Goal: Communication & Community: Participate in discussion

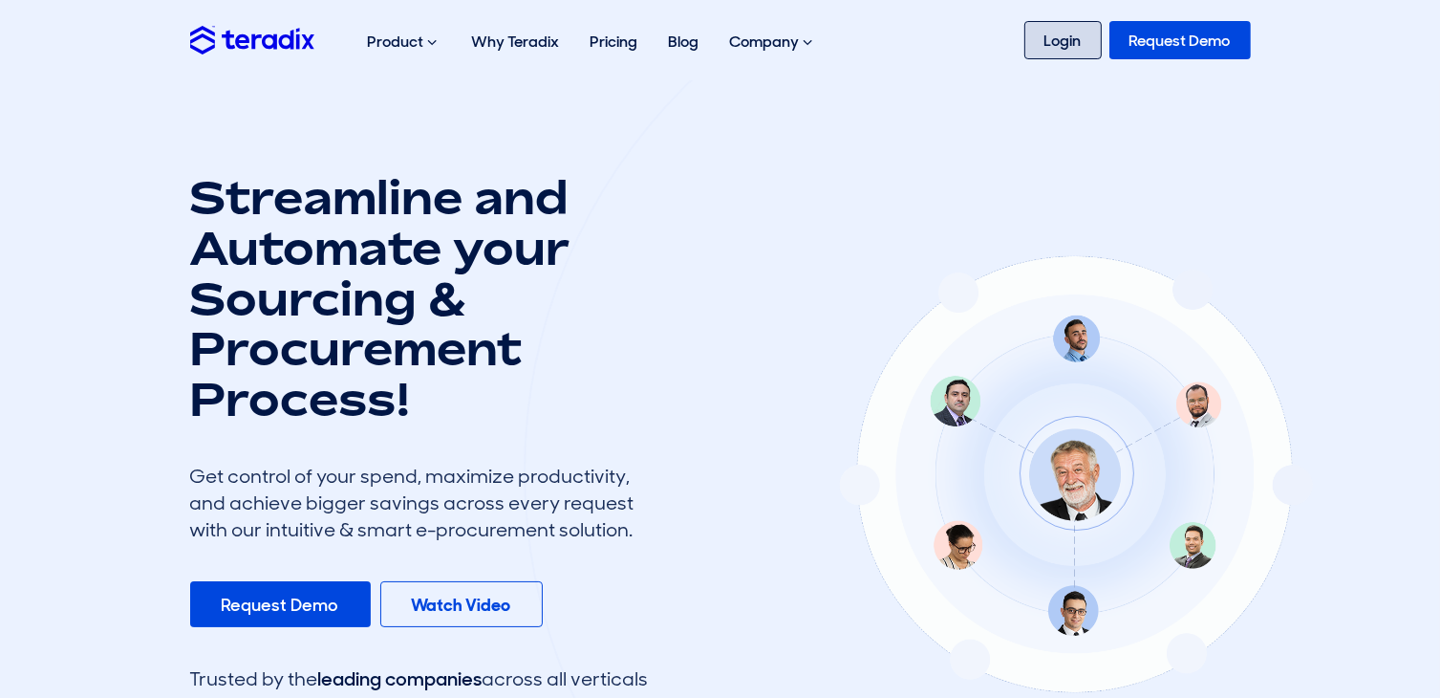
click at [1060, 37] on link "Login" at bounding box center [1062, 40] width 77 height 38
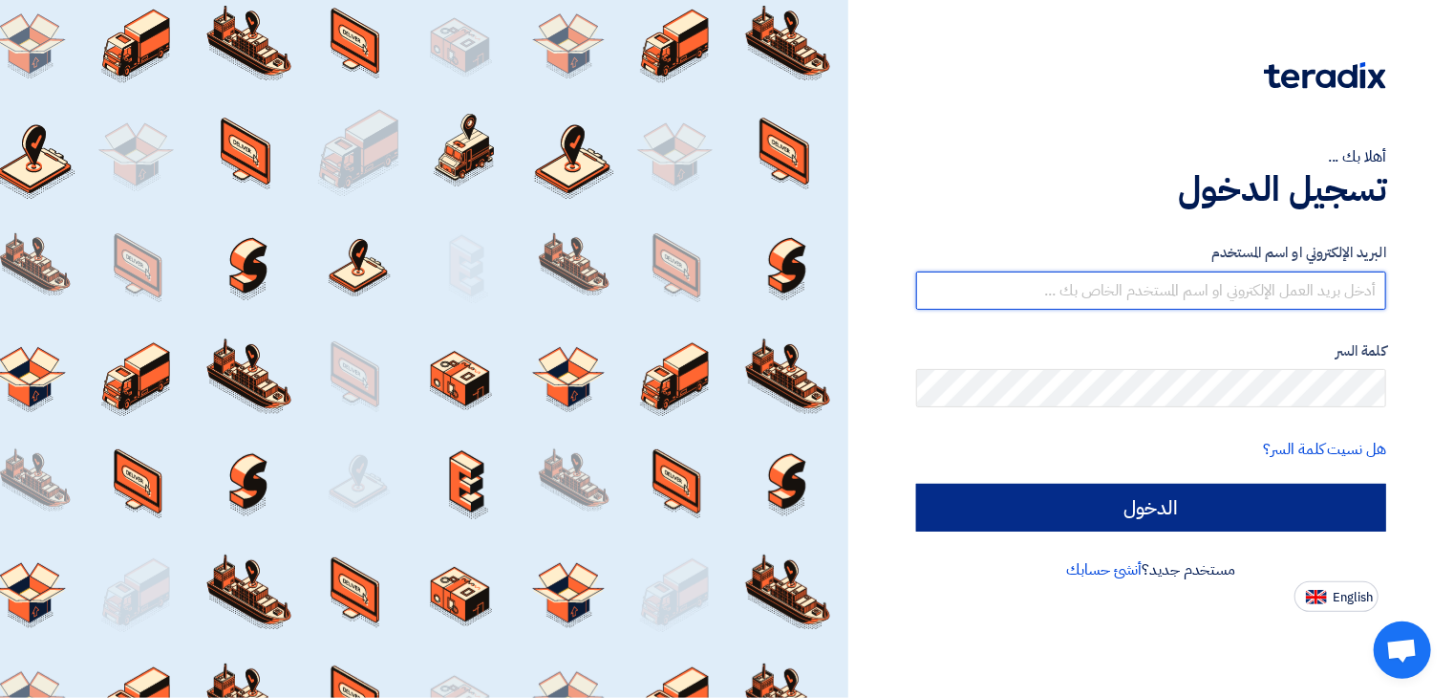
type input "mahdi@fastcce.com"
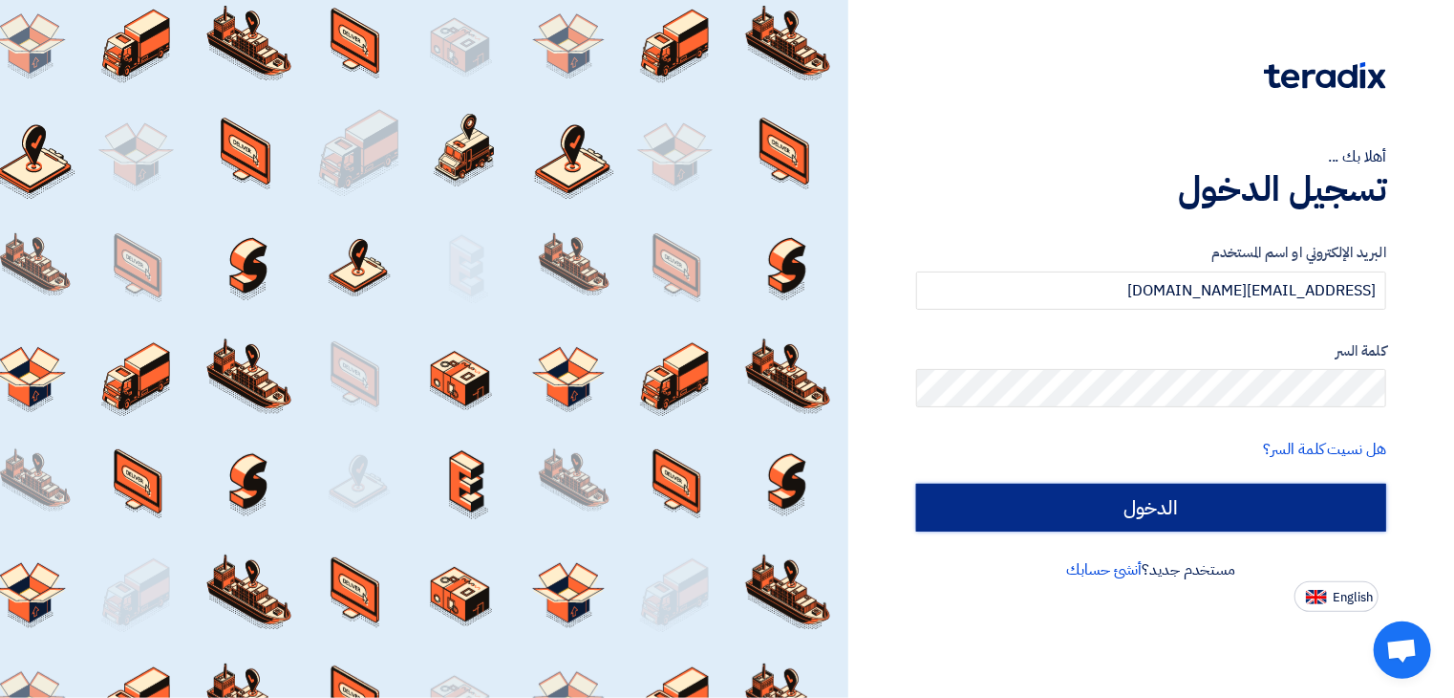
click at [1194, 506] on input "الدخول" at bounding box center [1151, 508] width 470 height 48
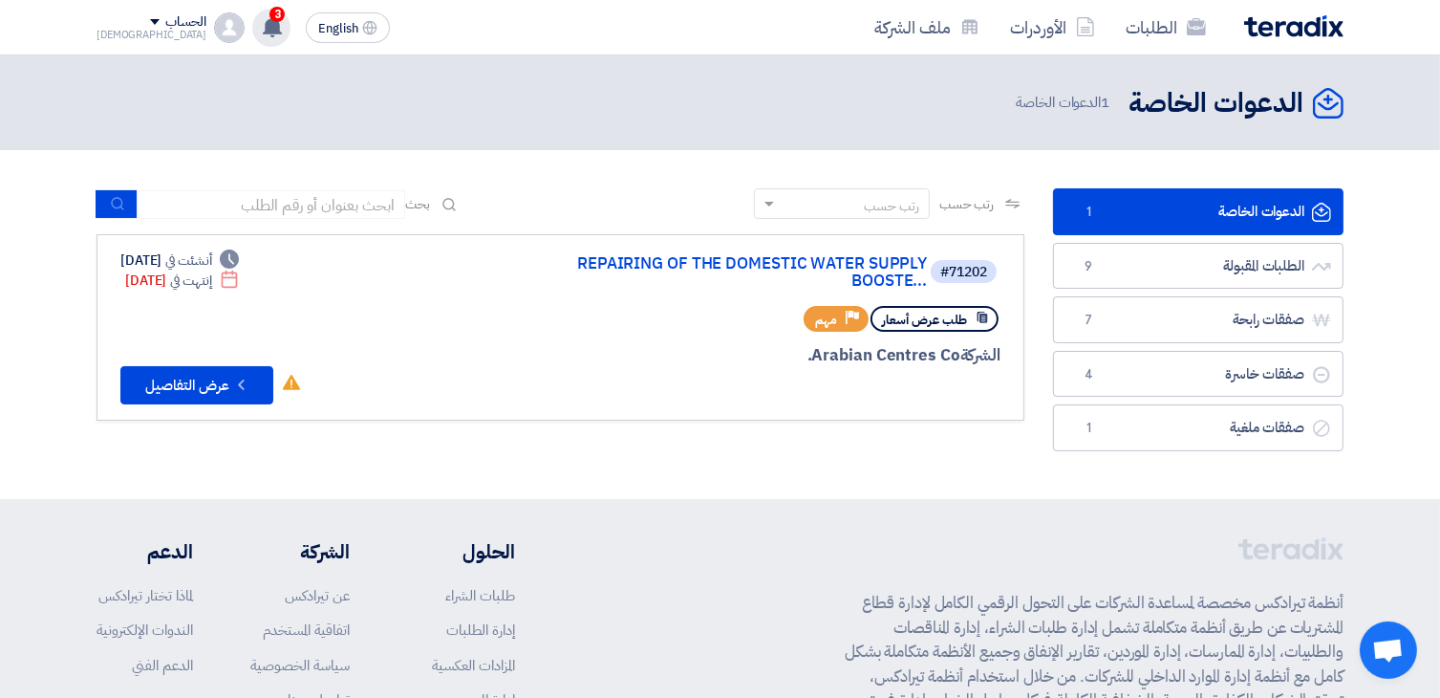
click at [263, 27] on use at bounding box center [272, 26] width 19 height 21
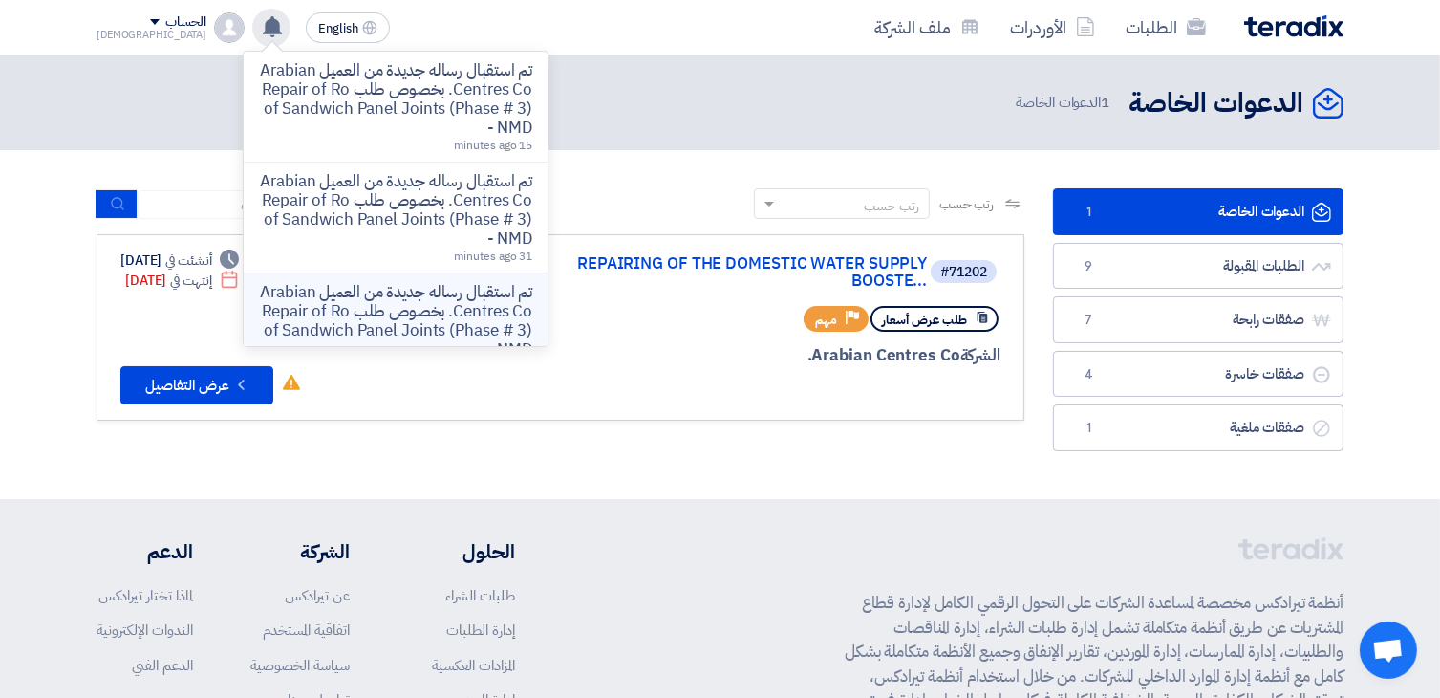
click at [367, 314] on p "تم استقبال رساله جديدة من العميل Arabian Centres Co. بخصوص طلب Repair of Roof S…" at bounding box center [395, 321] width 273 height 76
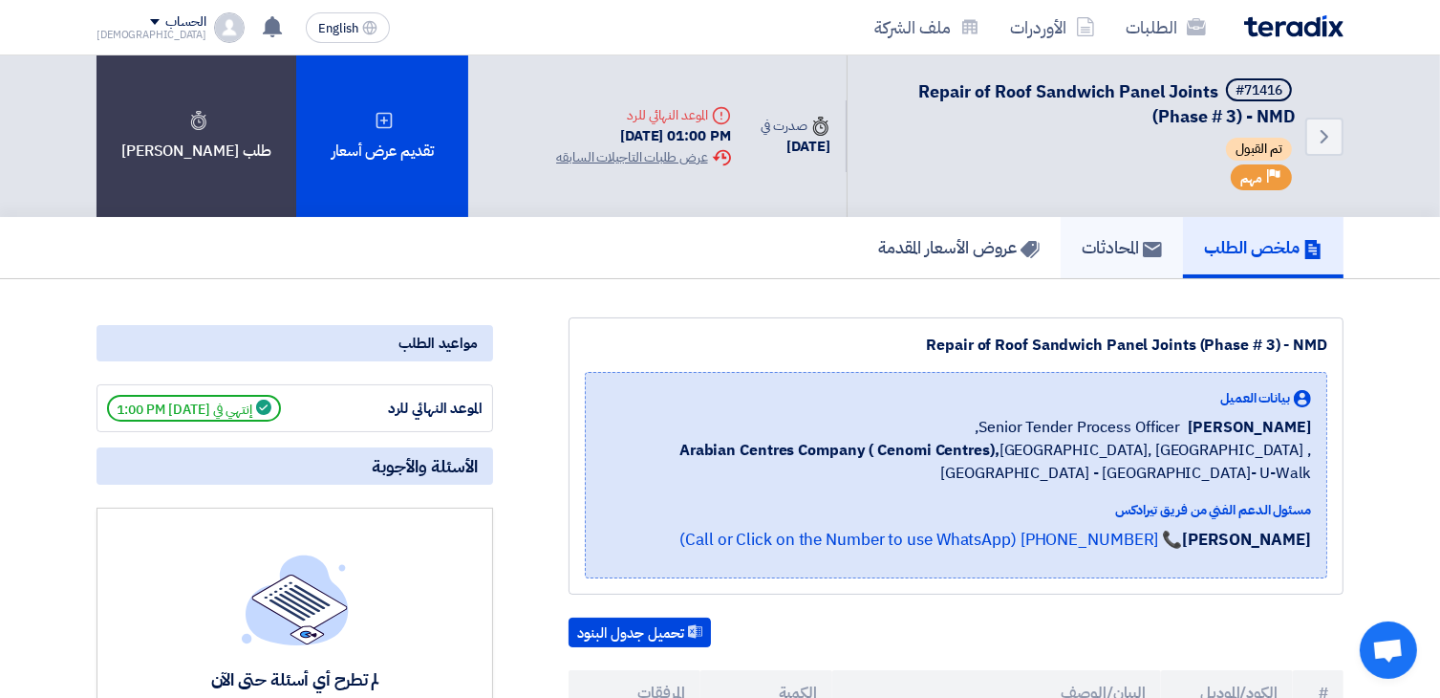
click at [1131, 240] on h5 "المحادثات" at bounding box center [1122, 247] width 80 height 22
